Goal: Check status: Check status

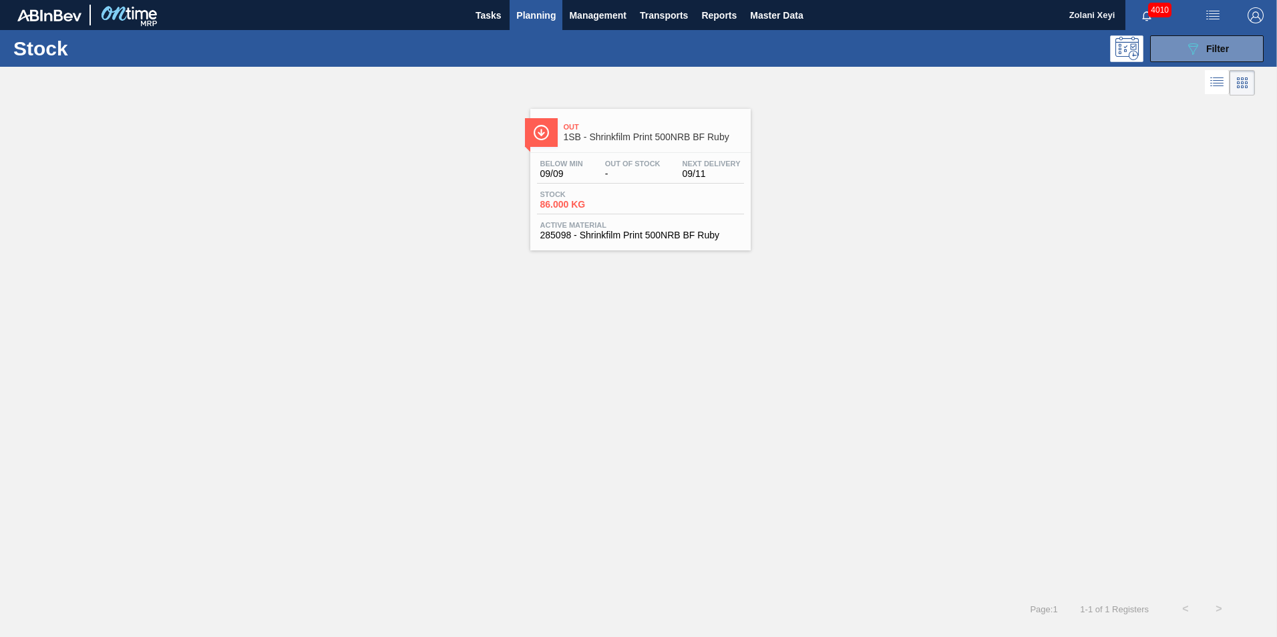
click at [651, 200] on div "Stock 86.000 KG" at bounding box center [640, 202] width 207 height 24
